Goal: Check status: Check status

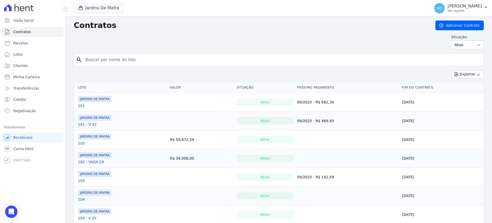
click at [120, 60] on input "search" at bounding box center [281, 60] width 399 height 10
click at [117, 58] on input "search" at bounding box center [281, 60] width 399 height 10
type input "96"
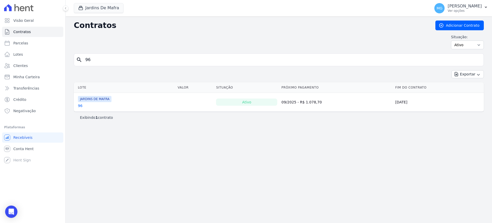
click at [81, 106] on link "96" at bounding box center [80, 105] width 5 height 5
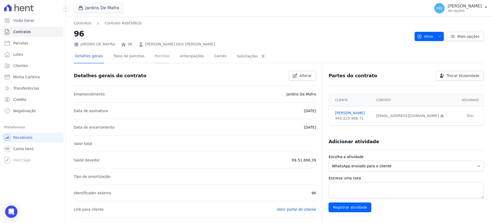
click at [156, 52] on link "Parcelas" at bounding box center [162, 57] width 17 height 14
